Goal: Transaction & Acquisition: Download file/media

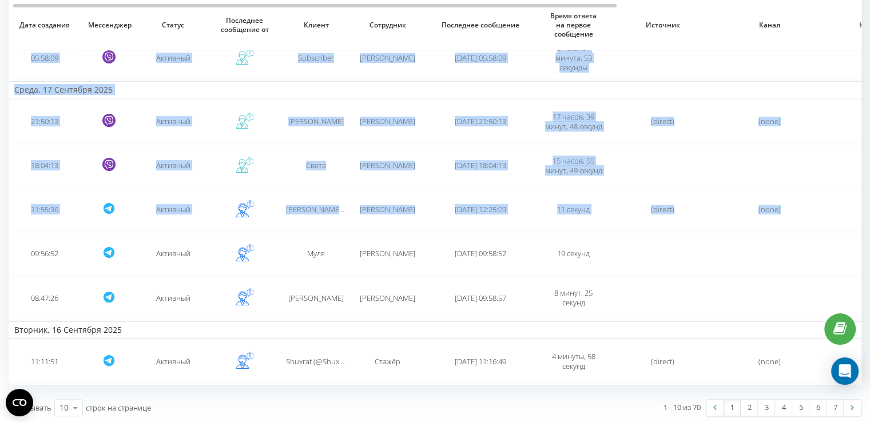
drag, startPoint x: 868, startPoint y: 206, endPoint x: 877, endPoint y: 20, distance: 186.2
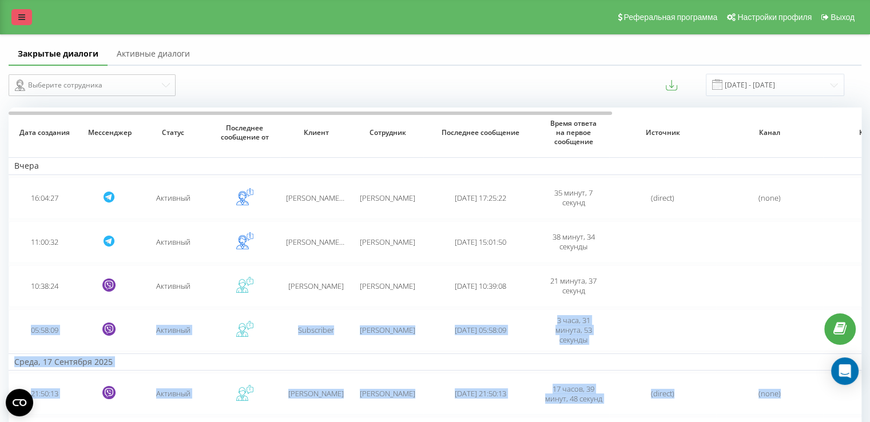
click at [15, 20] on link at bounding box center [21, 17] width 21 height 16
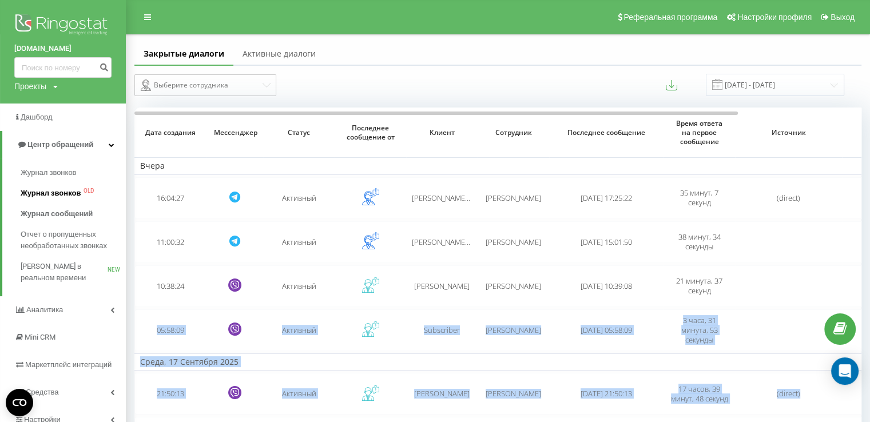
click at [61, 194] on span "Журнал звонков" at bounding box center [51, 193] width 60 height 11
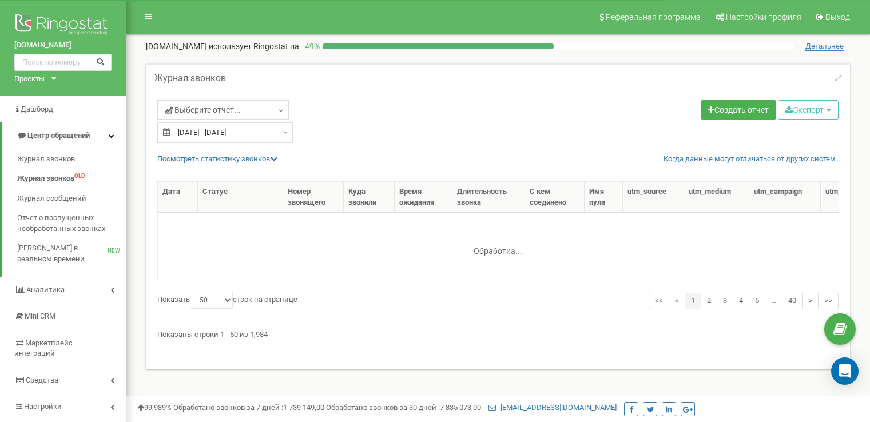
select select "50"
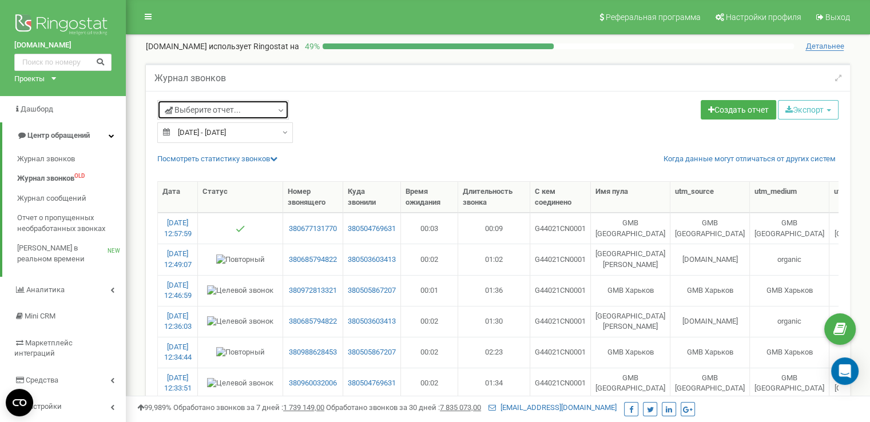
click at [236, 115] on link "Выберите отчет..." at bounding box center [223, 109] width 132 height 19
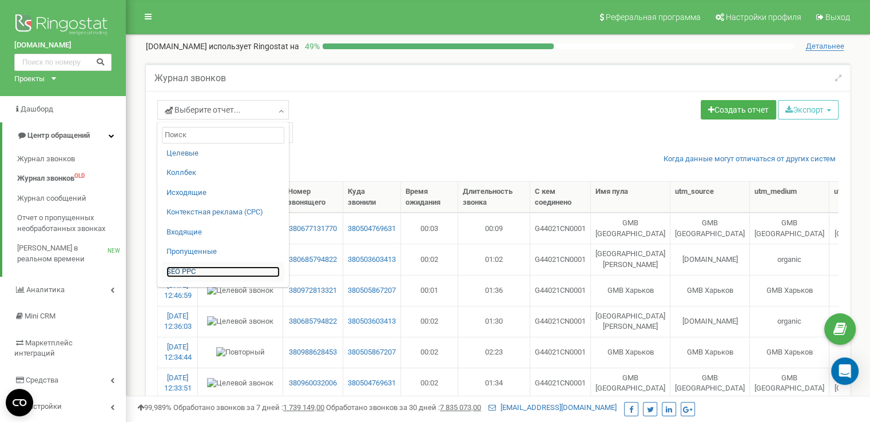
click at [189, 267] on link "SЕО PPС" at bounding box center [223, 272] width 113 height 11
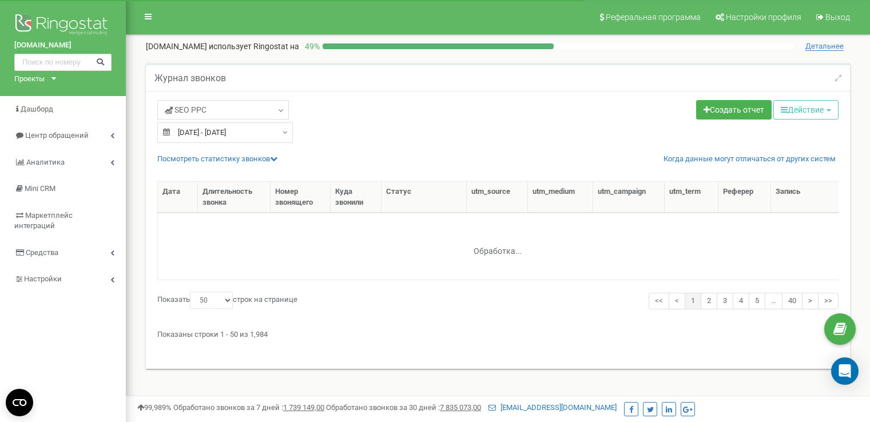
select select "50"
type input "20.08.2025"
type input "19.09.2025"
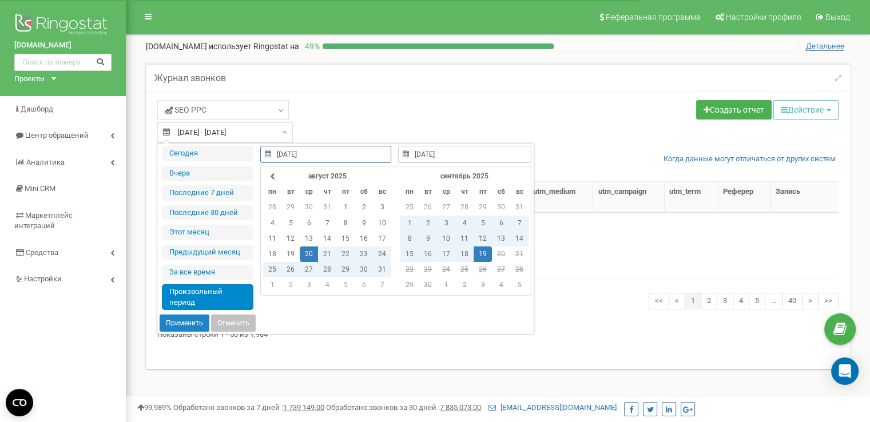
click at [280, 130] on div "20.08.2025 - 19.09.2025" at bounding box center [225, 132] width 136 height 21
click at [479, 254] on td "19" at bounding box center [483, 254] width 18 height 15
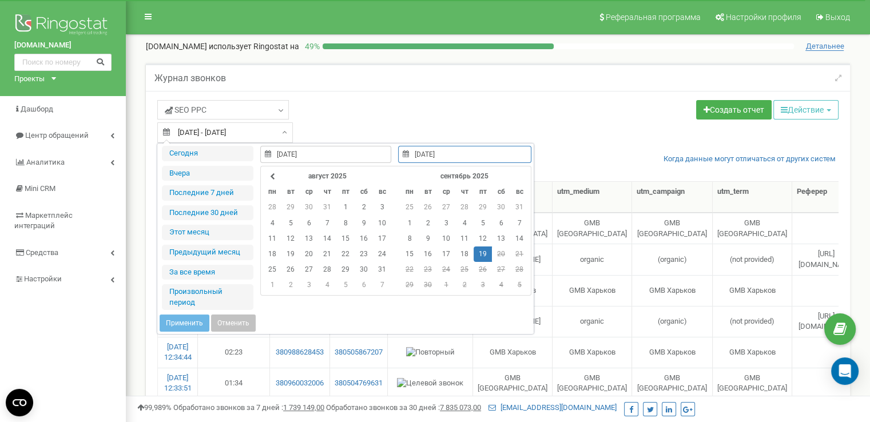
click at [479, 254] on td "19" at bounding box center [483, 254] width 18 height 15
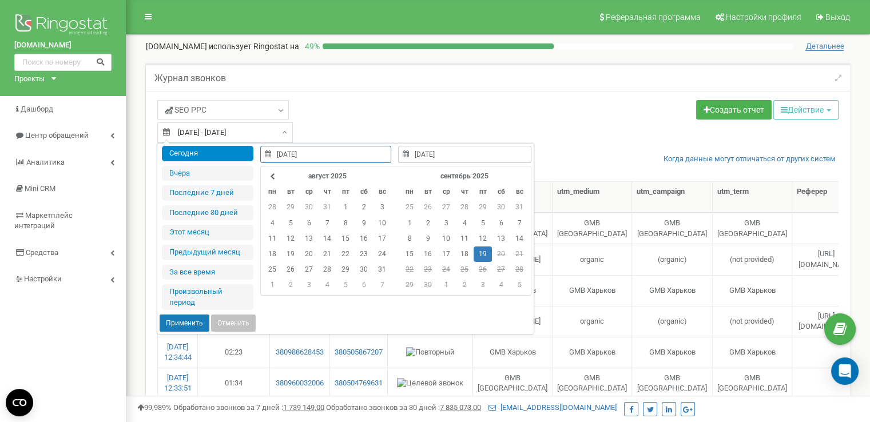
type input "19.09.2025"
click at [193, 323] on button "Применить" at bounding box center [185, 323] width 50 height 17
type input "[DATE] - [DATE]"
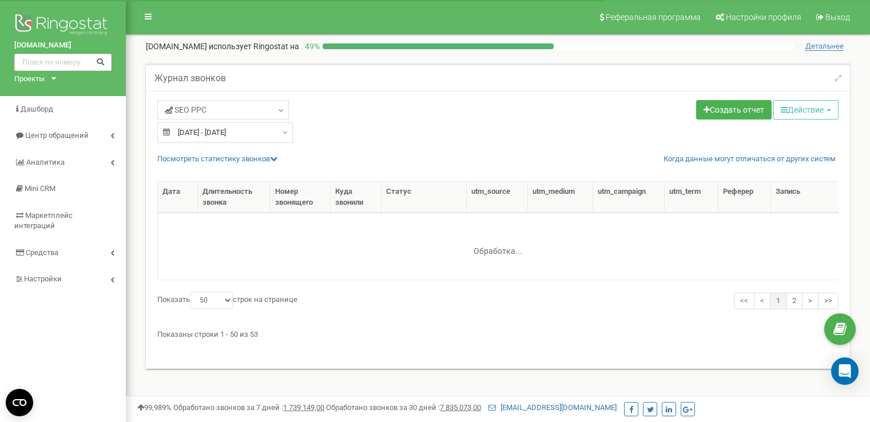
select select "50"
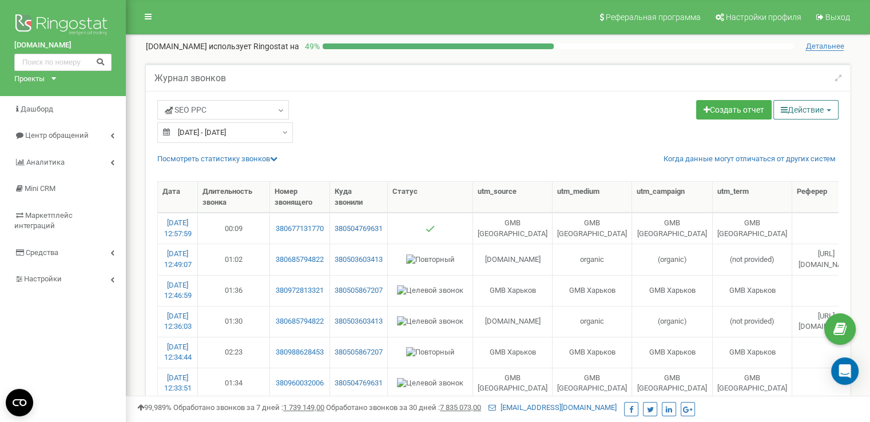
click at [819, 104] on button "Действие" at bounding box center [806, 109] width 65 height 19
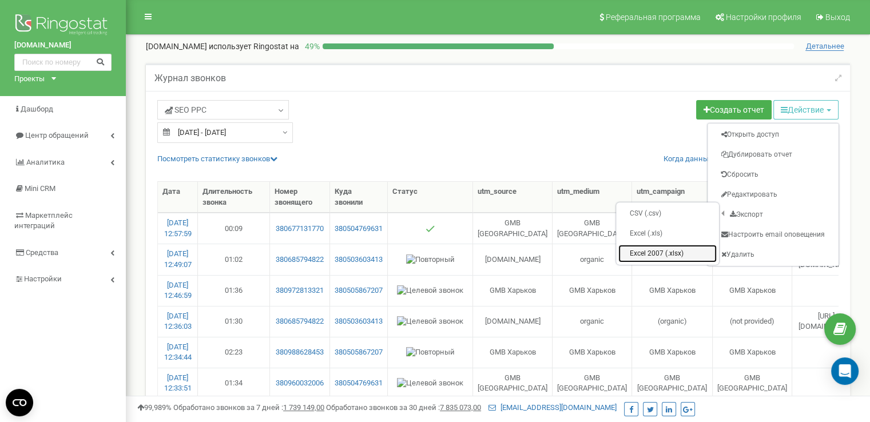
click at [658, 252] on link "Excel 2007 (.xlsx)" at bounding box center [668, 254] width 98 height 18
